Goal: Entertainment & Leisure: Consume media (video, audio)

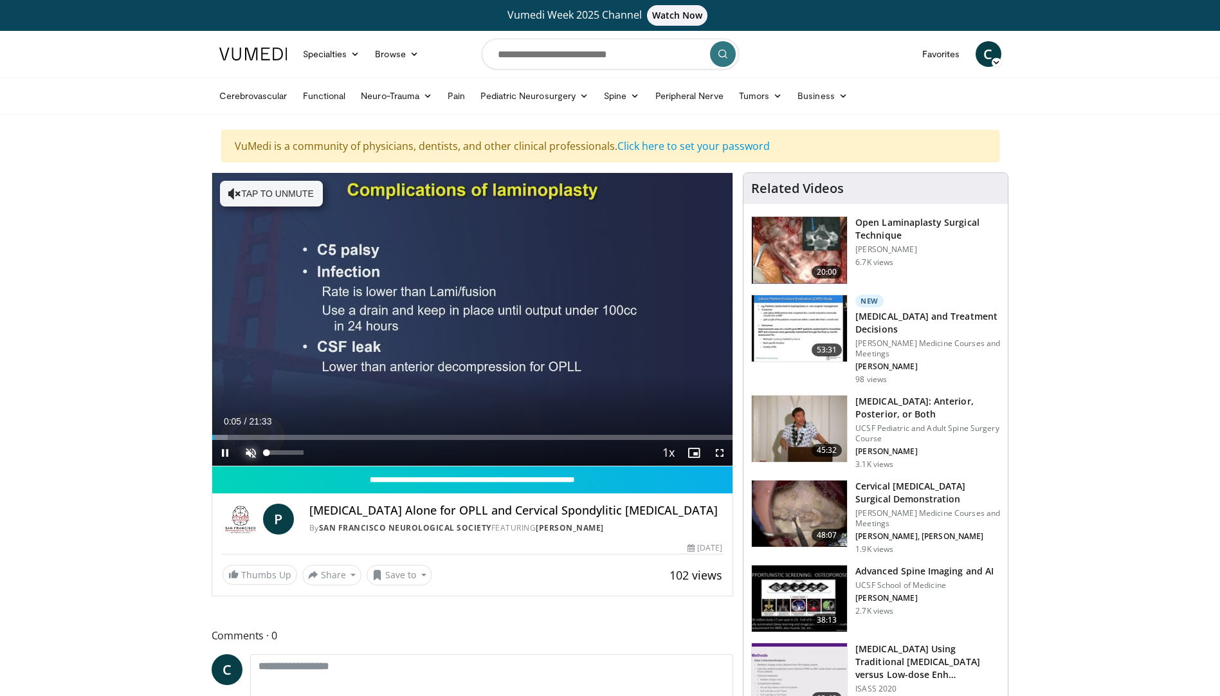
click at [248, 453] on span "Video Player" at bounding box center [251, 453] width 26 height 26
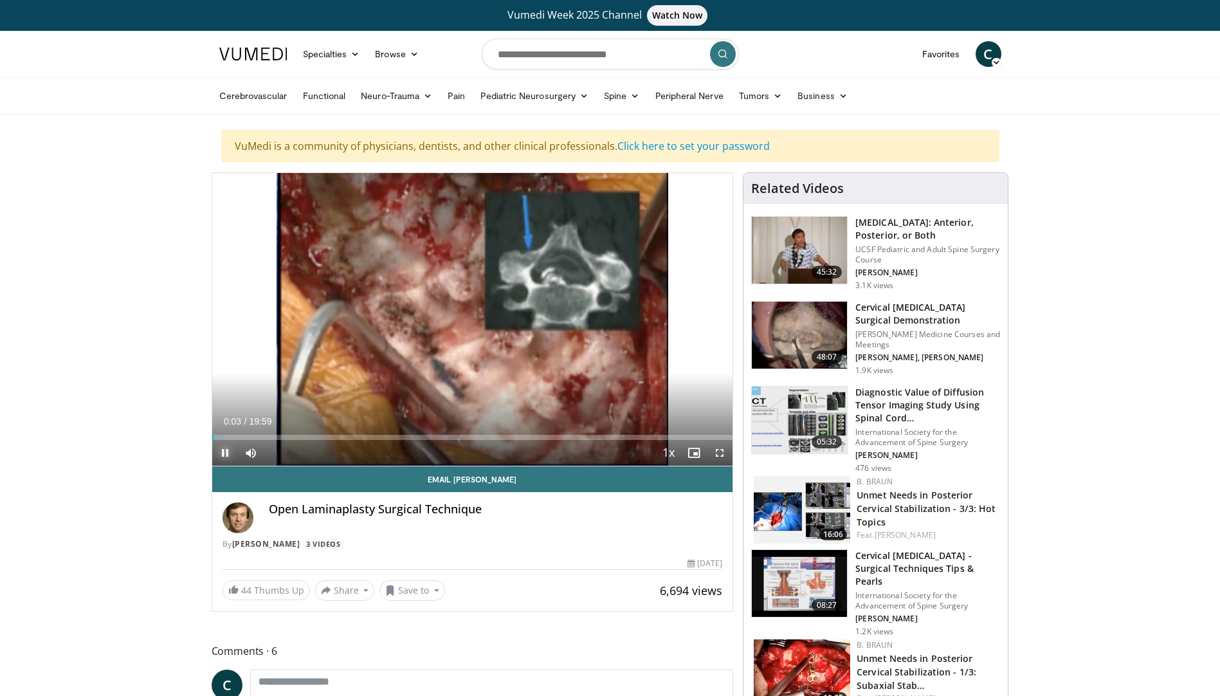
click at [224, 452] on span "Video Player" at bounding box center [225, 453] width 26 height 26
